Goal: Task Accomplishment & Management: Manage account settings

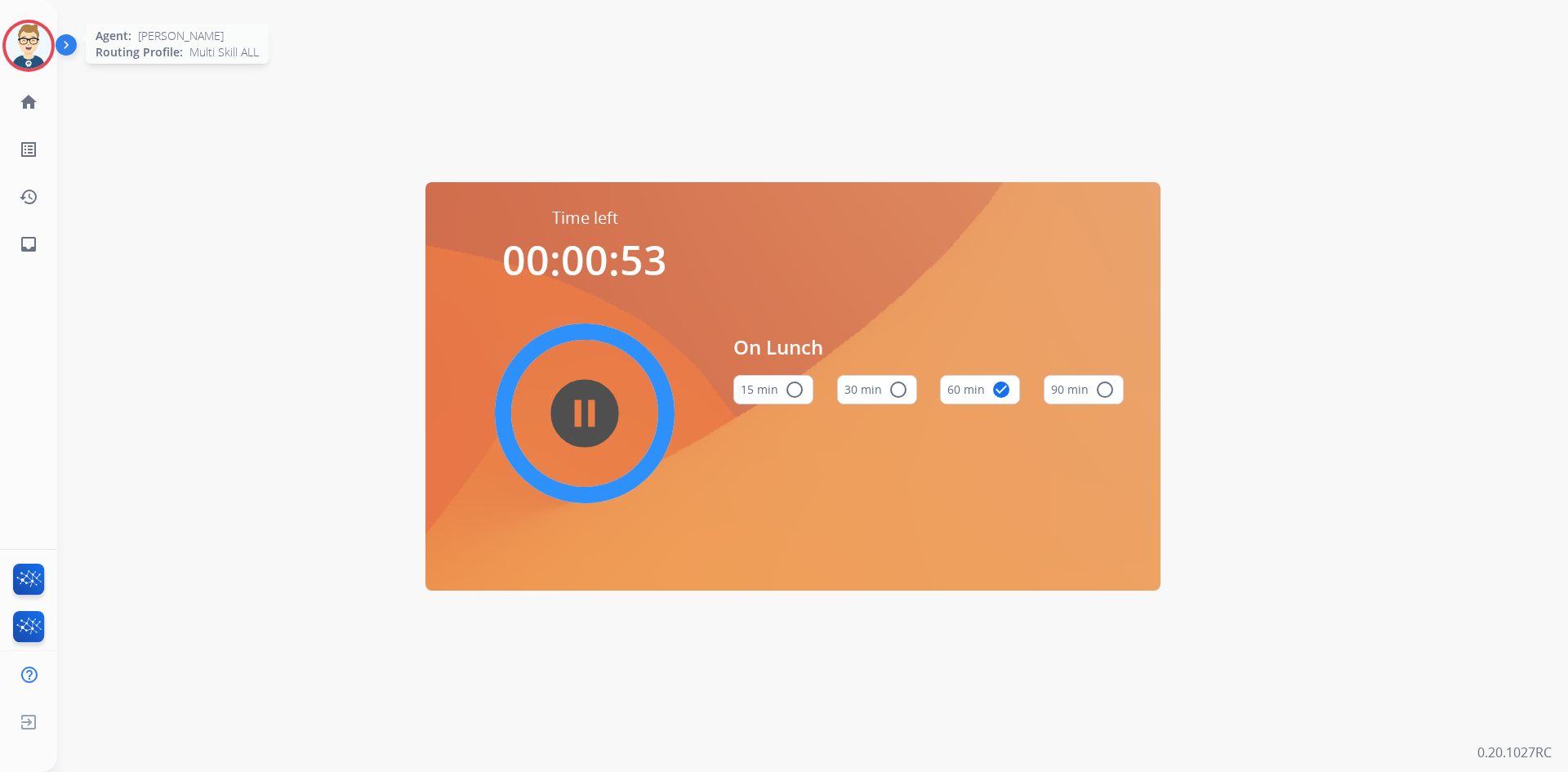
click at [17, 42] on img at bounding box center [28, 45] width 46 height 46
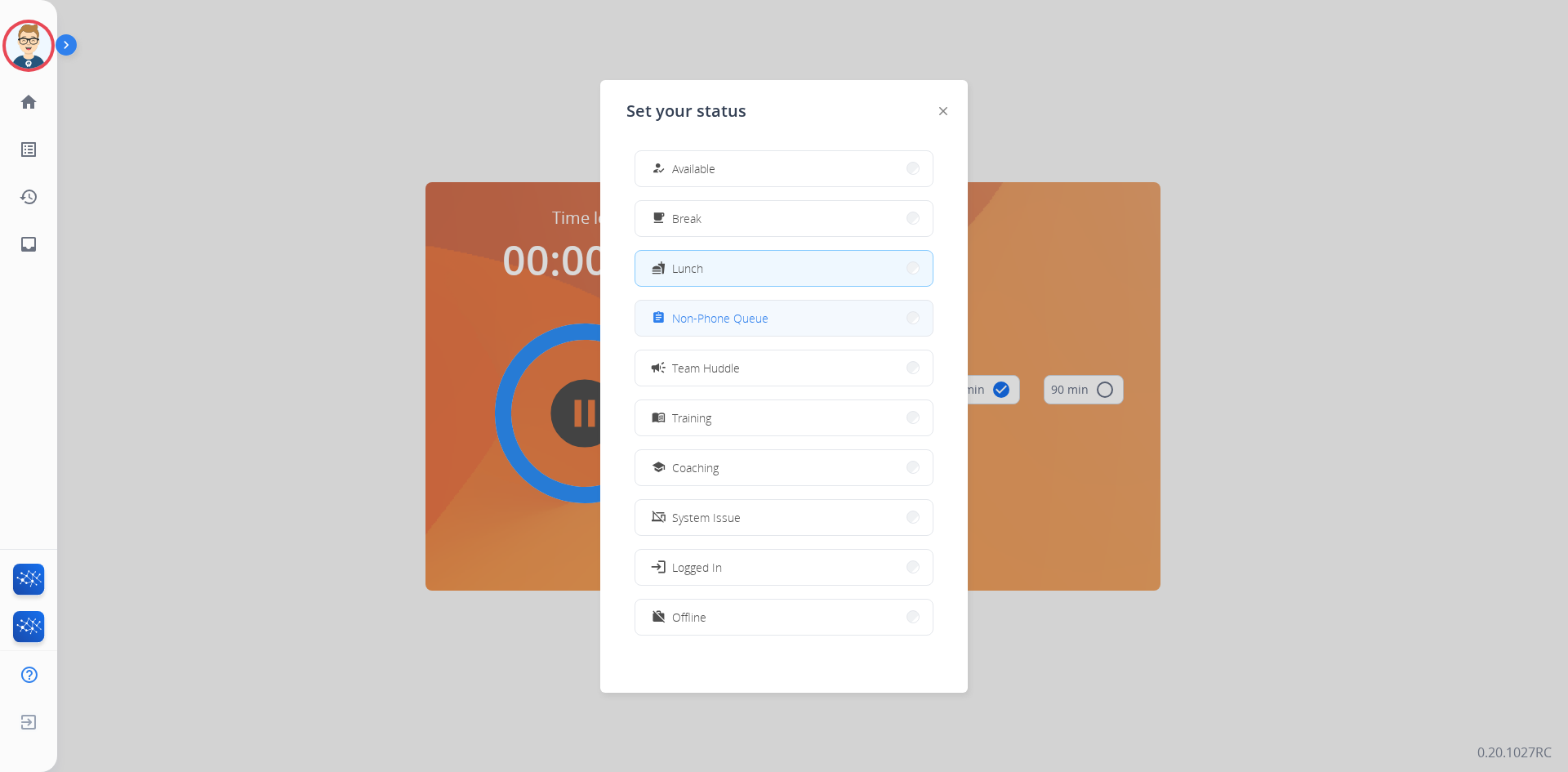
click at [726, 325] on span "Non-Phone Queue" at bounding box center [720, 319] width 97 height 18
